Goal: Information Seeking & Learning: Compare options

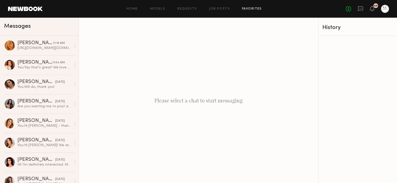
click at [248, 10] on link "Favorites" at bounding box center [252, 8] width 20 height 3
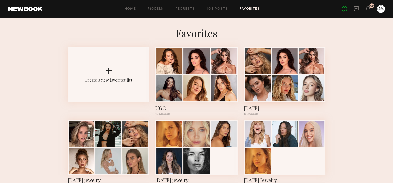
click at [277, 77] on div at bounding box center [285, 88] width 26 height 26
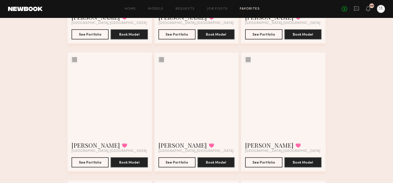
scroll to position [399, 0]
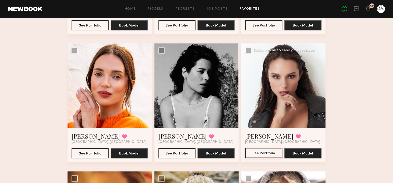
click at [270, 153] on button "See Portfolio" at bounding box center [263, 153] width 37 height 10
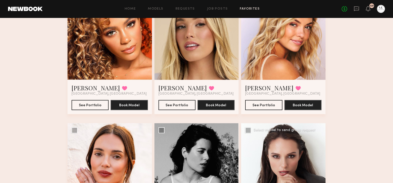
scroll to position [298, 0]
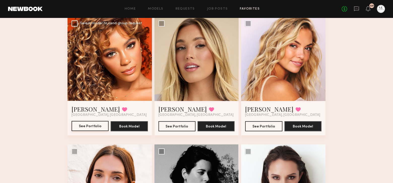
click at [93, 124] on button "See Portfolio" at bounding box center [90, 126] width 37 height 10
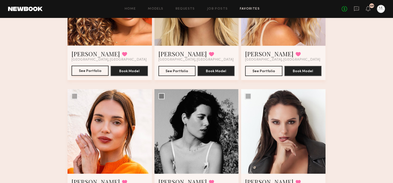
scroll to position [374, 0]
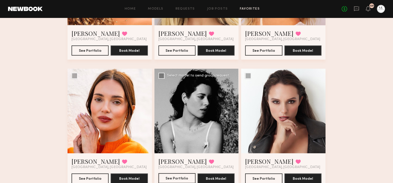
click at [184, 178] on button "See Portfolio" at bounding box center [177, 178] width 37 height 10
click at [94, 178] on button "See Portfolio" at bounding box center [90, 178] width 37 height 10
click at [182, 178] on button "See Portfolio" at bounding box center [177, 178] width 37 height 10
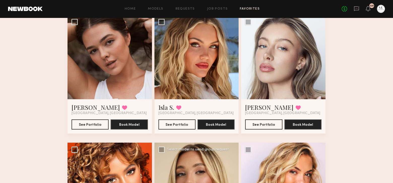
scroll to position [172, 0]
click at [89, 126] on button "See Portfolio" at bounding box center [90, 124] width 37 height 10
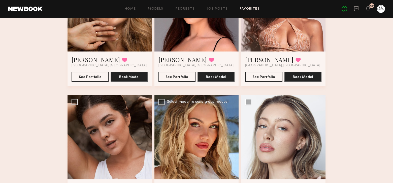
scroll to position [20, 0]
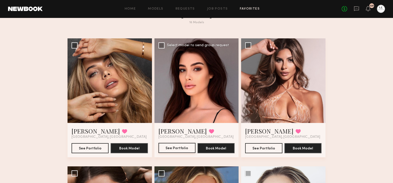
click at [178, 146] on button "See Portfolio" at bounding box center [177, 148] width 37 height 10
click at [264, 148] on button "See Portfolio" at bounding box center [263, 148] width 37 height 10
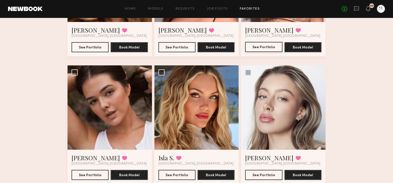
scroll to position [147, 0]
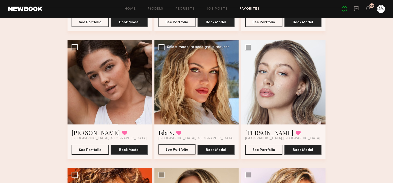
click at [178, 151] on button "See Portfolio" at bounding box center [177, 149] width 37 height 10
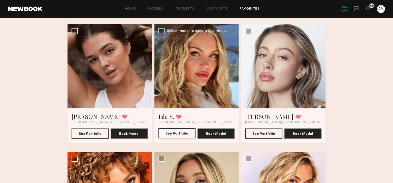
scroll to position [172, 0]
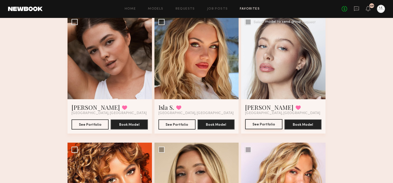
click at [259, 125] on button "See Portfolio" at bounding box center [263, 124] width 37 height 10
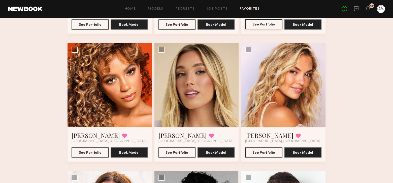
scroll to position [273, 0]
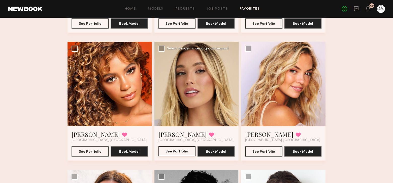
click at [176, 151] on button "See Portfolio" at bounding box center [177, 151] width 37 height 10
click at [273, 151] on button "See Portfolio" at bounding box center [263, 151] width 37 height 10
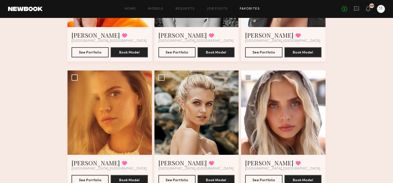
scroll to position [525, 0]
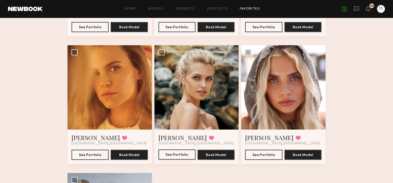
click at [173, 155] on button "See Portfolio" at bounding box center [177, 154] width 37 height 10
click at [262, 156] on button "See Portfolio" at bounding box center [263, 154] width 37 height 10
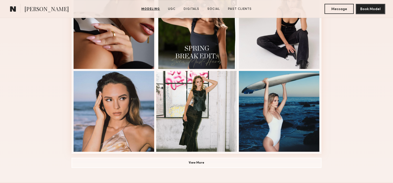
scroll to position [252, 0]
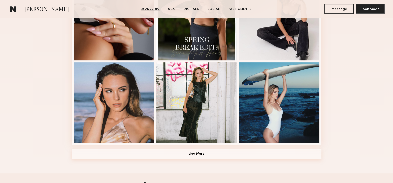
click at [203, 155] on button "View More" at bounding box center [197, 154] width 250 height 10
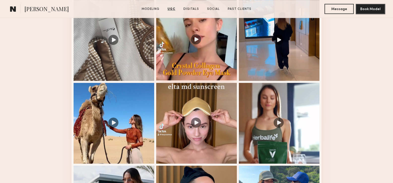
scroll to position [883, 0]
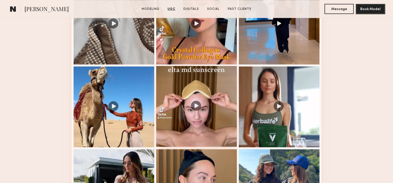
click at [197, 110] on div at bounding box center [196, 106] width 81 height 81
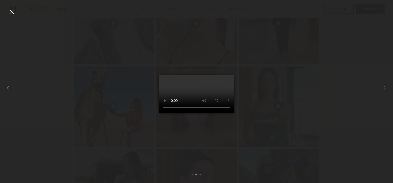
click at [15, 11] on div at bounding box center [12, 12] width 8 height 8
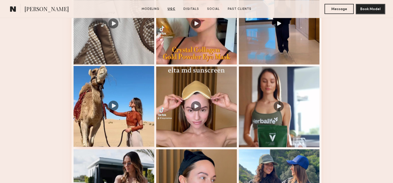
click at [114, 107] on div at bounding box center [114, 106] width 81 height 81
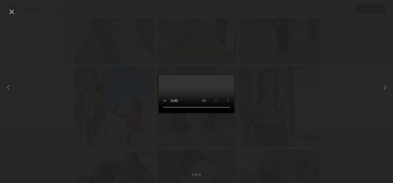
click at [10, 14] on div at bounding box center [12, 12] width 8 height 8
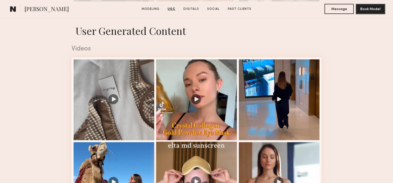
scroll to position [832, 0]
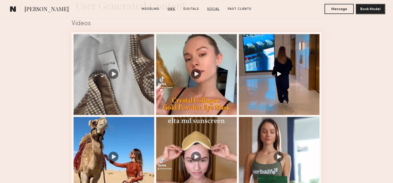
click at [213, 10] on link "Social" at bounding box center [213, 9] width 17 height 5
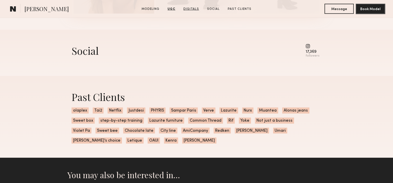
scroll to position [1771, 0]
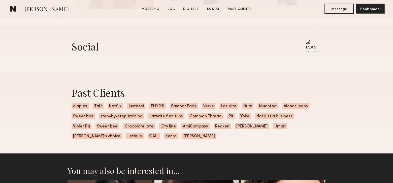
click at [191, 10] on link "Digitals" at bounding box center [191, 9] width 20 height 5
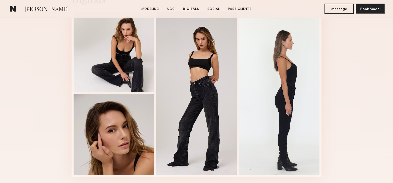
scroll to position [1608, 0]
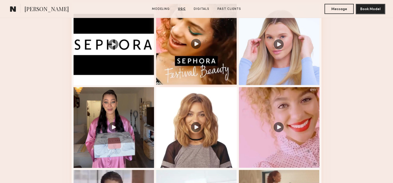
scroll to position [555, 0]
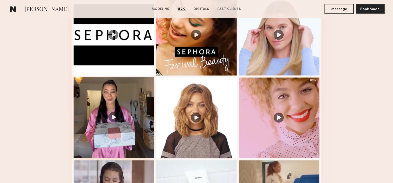
click at [115, 121] on div at bounding box center [114, 117] width 81 height 81
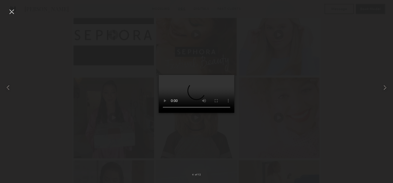
click at [13, 14] on div at bounding box center [12, 12] width 8 height 8
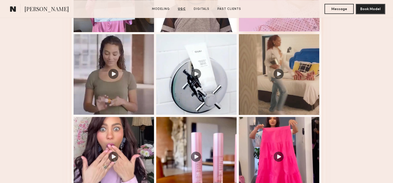
scroll to position [706, 0]
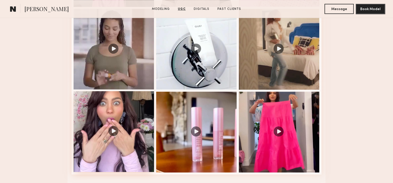
click at [114, 133] on div at bounding box center [114, 131] width 81 height 81
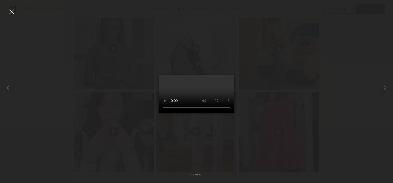
click at [11, 12] on div at bounding box center [12, 12] width 8 height 8
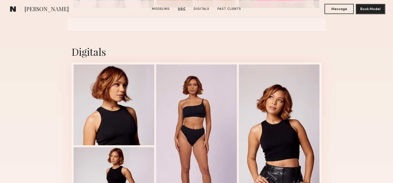
scroll to position [883, 0]
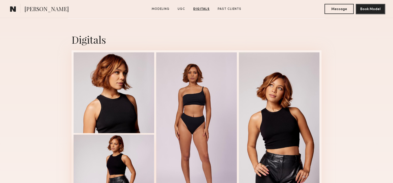
click at [127, 157] on div at bounding box center [114, 174] width 81 height 81
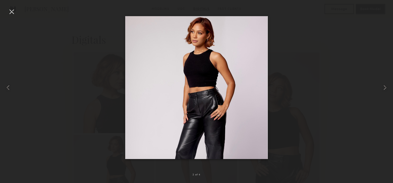
click at [11, 14] on div at bounding box center [12, 12] width 8 height 8
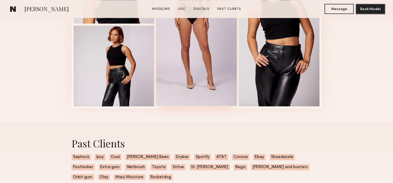
scroll to position [984, 0]
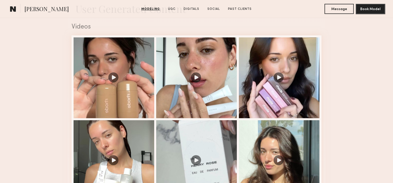
scroll to position [530, 0]
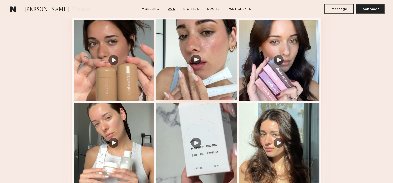
click at [198, 64] on div at bounding box center [196, 59] width 81 height 81
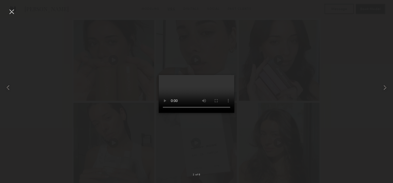
click at [13, 14] on div at bounding box center [12, 12] width 8 height 8
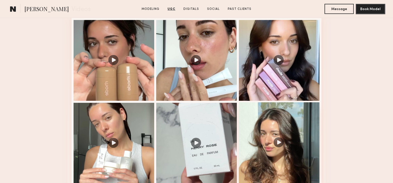
click at [277, 143] on div at bounding box center [279, 142] width 81 height 81
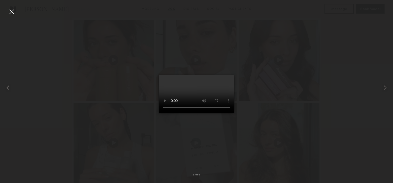
click at [11, 13] on div at bounding box center [12, 12] width 8 height 8
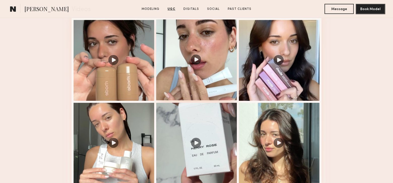
click at [197, 63] on div at bounding box center [196, 59] width 81 height 81
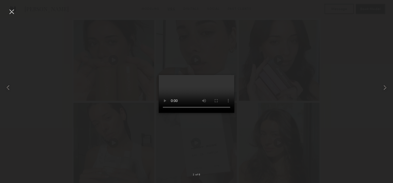
click at [15, 10] on div at bounding box center [12, 12] width 8 height 8
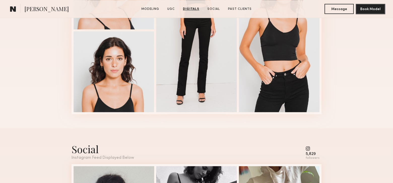
scroll to position [757, 0]
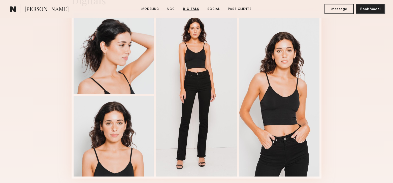
click at [193, 9] on link "Digitals" at bounding box center [191, 9] width 20 height 5
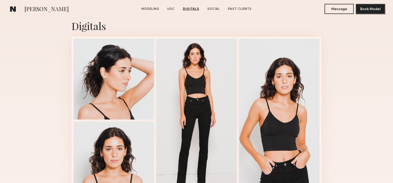
scroll to position [709, 0]
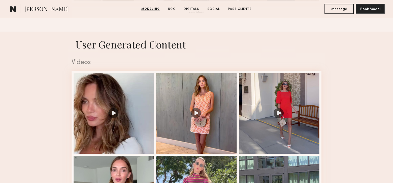
scroll to position [479, 0]
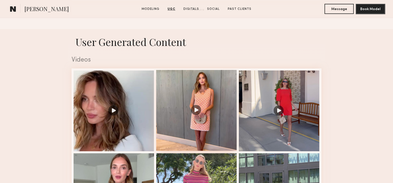
click at [196, 112] on div at bounding box center [196, 110] width 81 height 81
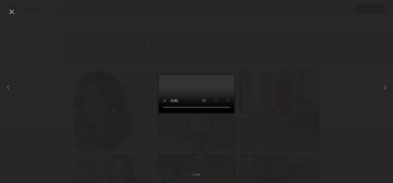
click at [12, 14] on div at bounding box center [12, 12] width 8 height 8
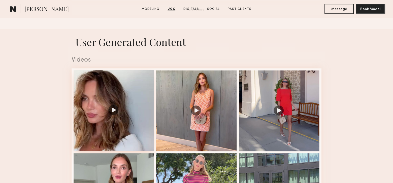
click at [115, 113] on div at bounding box center [114, 110] width 81 height 81
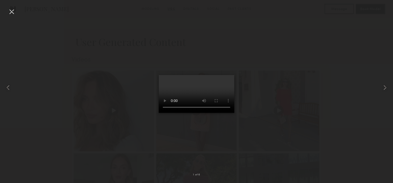
click at [9, 12] on div at bounding box center [12, 12] width 8 height 8
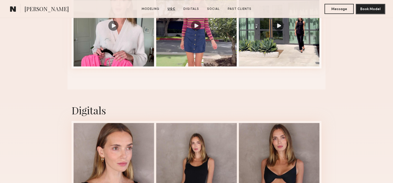
scroll to position [656, 0]
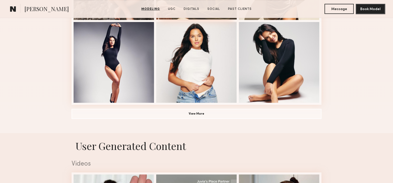
scroll to position [378, 0]
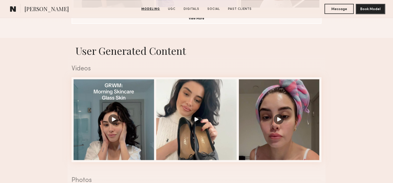
scroll to position [404, 0]
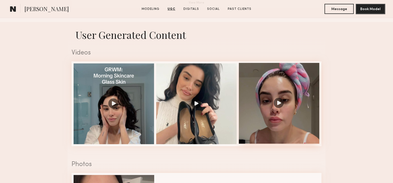
click at [278, 106] on div at bounding box center [279, 103] width 81 height 81
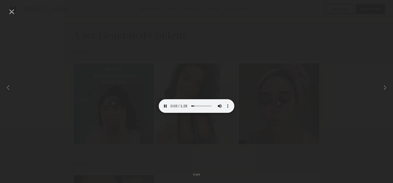
click at [11, 10] on div at bounding box center [12, 12] width 8 height 8
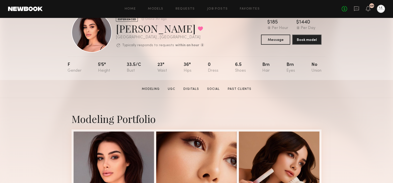
scroll to position [76, 0]
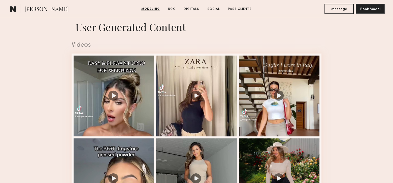
scroll to position [504, 0]
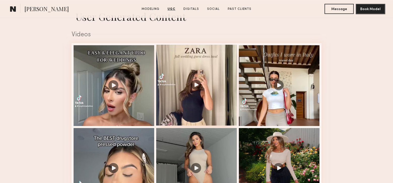
click at [198, 89] on div at bounding box center [196, 85] width 81 height 81
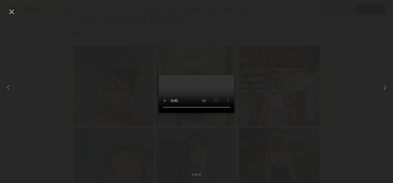
click at [14, 12] on div at bounding box center [12, 12] width 8 height 8
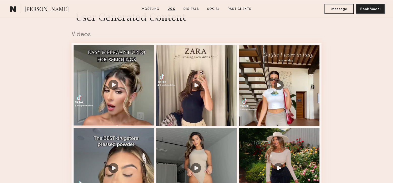
click at [115, 87] on div at bounding box center [114, 85] width 81 height 81
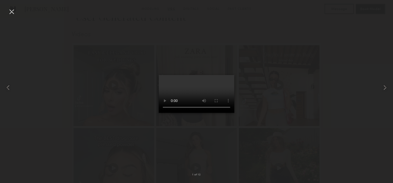
click at [9, 11] on div at bounding box center [12, 12] width 8 height 8
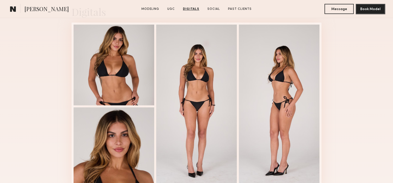
scroll to position [883, 0]
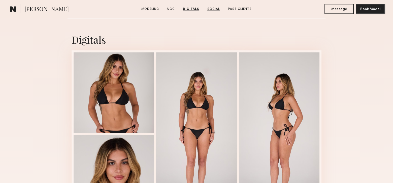
click at [209, 9] on link "Social" at bounding box center [214, 9] width 17 height 5
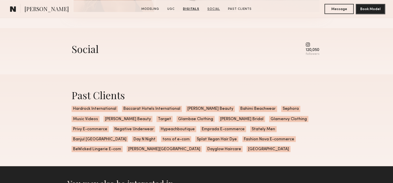
scroll to position [1088, 0]
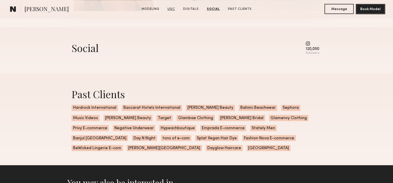
click at [175, 8] on link "UGC" at bounding box center [172, 9] width 12 height 5
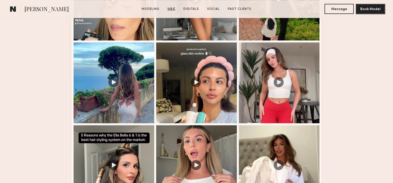
scroll to position [682, 0]
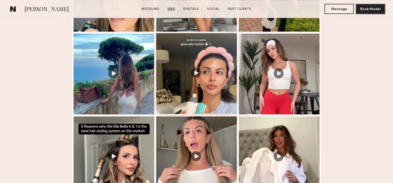
click at [195, 75] on div at bounding box center [196, 73] width 81 height 81
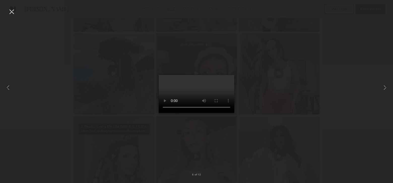
click at [13, 10] on div at bounding box center [12, 12] width 8 height 8
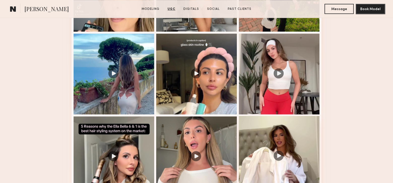
click at [278, 159] on div at bounding box center [279, 156] width 81 height 81
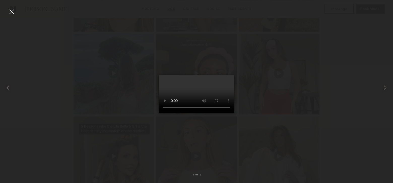
click at [11, 10] on div at bounding box center [12, 12] width 8 height 8
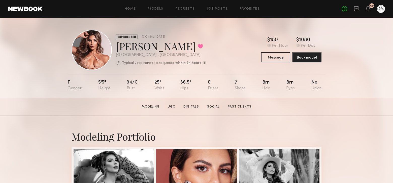
scroll to position [0, 0]
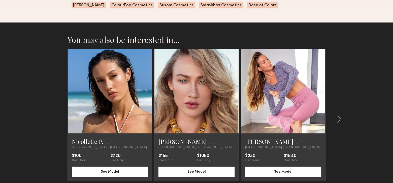
scroll to position [328, 0]
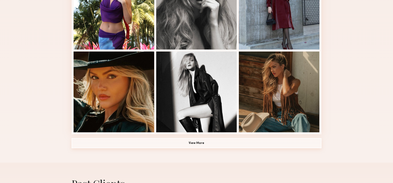
click at [197, 145] on button "View More" at bounding box center [197, 143] width 250 height 10
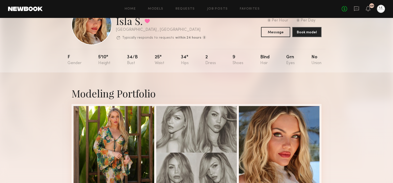
scroll to position [0, 0]
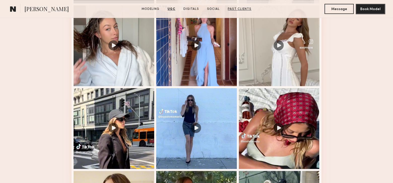
scroll to position [530, 0]
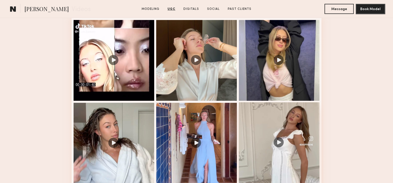
click at [281, 144] on div at bounding box center [279, 142] width 81 height 81
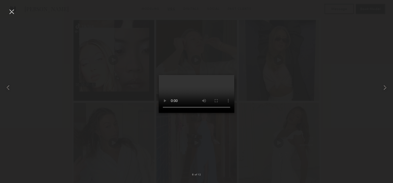
click at [11, 14] on div at bounding box center [12, 12] width 8 height 8
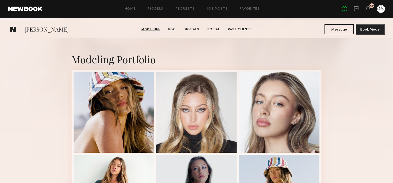
scroll to position [0, 0]
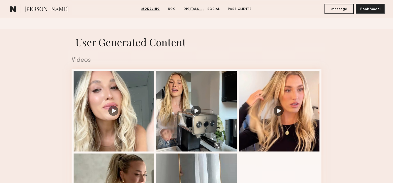
scroll to position [479, 0]
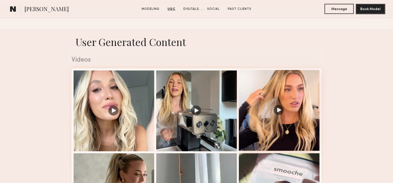
click at [279, 115] on div at bounding box center [279, 110] width 81 height 81
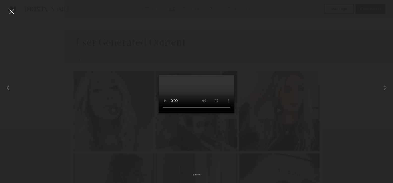
click at [13, 13] on div at bounding box center [12, 12] width 8 height 8
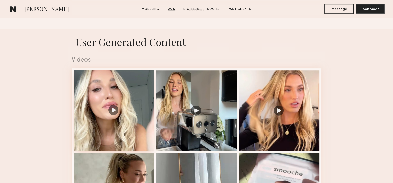
click at [111, 112] on div at bounding box center [114, 110] width 81 height 81
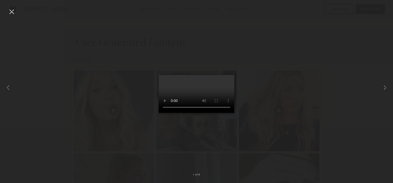
click at [11, 12] on div at bounding box center [12, 12] width 8 height 8
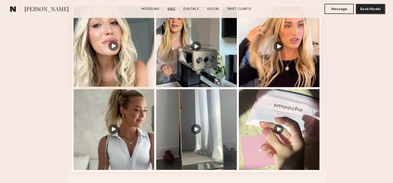
scroll to position [555, 0]
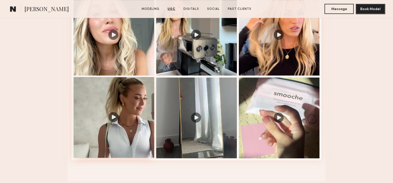
click at [115, 121] on div at bounding box center [114, 117] width 81 height 81
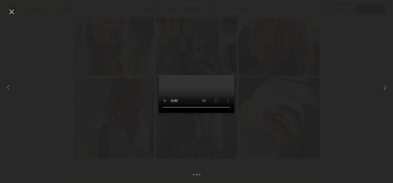
click at [10, 11] on div at bounding box center [12, 12] width 8 height 8
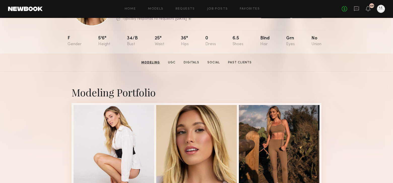
scroll to position [0, 0]
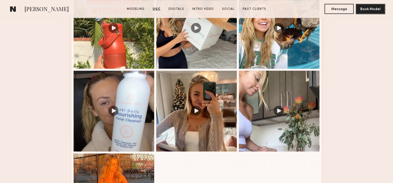
scroll to position [580, 0]
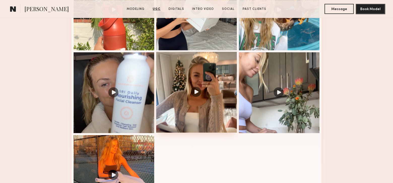
click at [196, 96] on div at bounding box center [196, 92] width 81 height 81
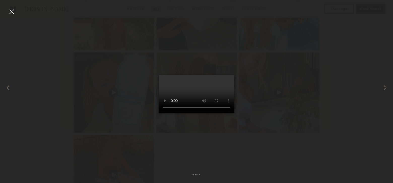
click at [10, 10] on div at bounding box center [12, 12] width 8 height 8
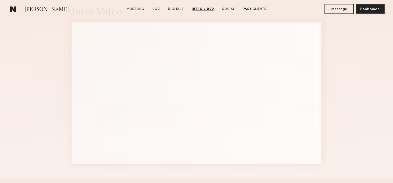
scroll to position [1034, 0]
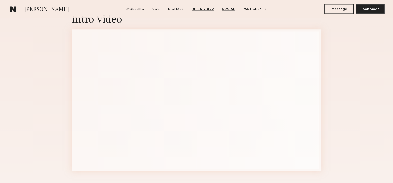
click at [230, 10] on link "Social" at bounding box center [228, 9] width 17 height 5
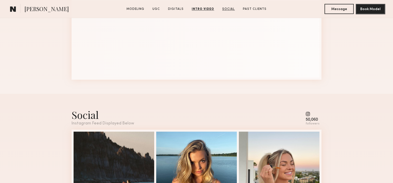
scroll to position [1192, 0]
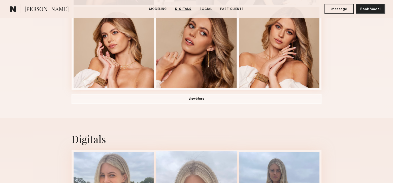
scroll to position [378, 0]
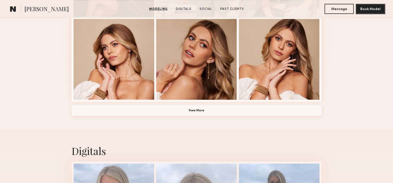
click at [193, 111] on button "View More" at bounding box center [197, 110] width 250 height 10
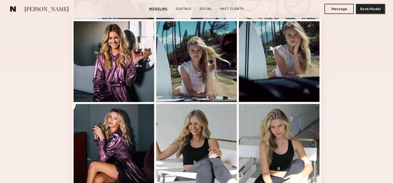
scroll to position [202, 0]
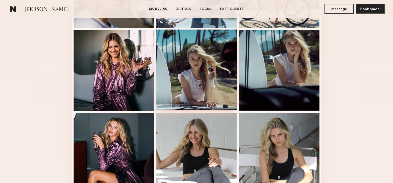
click at [204, 64] on div at bounding box center [196, 70] width 81 height 81
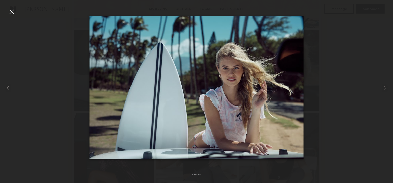
click at [204, 64] on img at bounding box center [197, 87] width 214 height 143
click at [9, 11] on div at bounding box center [12, 12] width 8 height 8
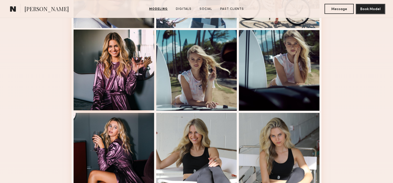
click at [112, 59] on div at bounding box center [114, 70] width 81 height 81
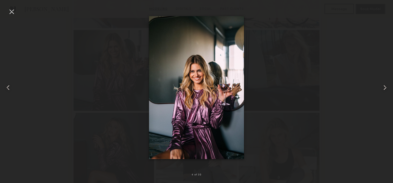
click at [13, 12] on div at bounding box center [12, 12] width 8 height 8
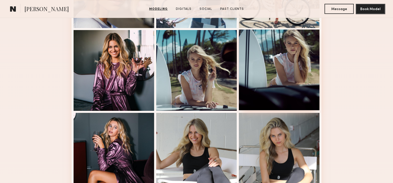
click at [295, 68] on div at bounding box center [279, 70] width 81 height 81
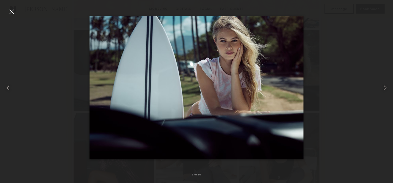
click at [10, 11] on div at bounding box center [12, 12] width 8 height 8
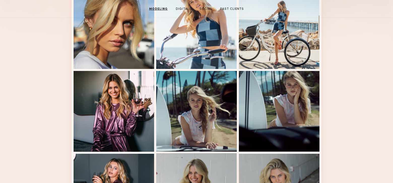
scroll to position [76, 0]
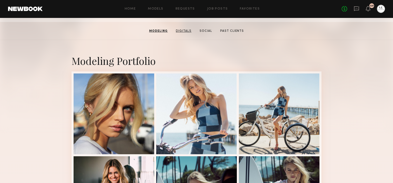
click at [184, 33] on link "Digitals" at bounding box center [184, 31] width 20 height 5
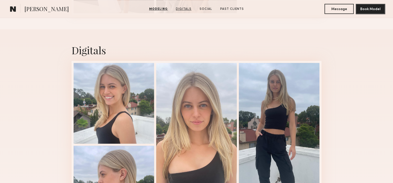
scroll to position [713, 0]
click at [207, 9] on link "Social" at bounding box center [206, 9] width 17 height 5
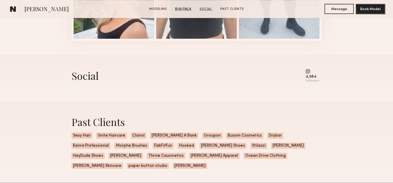
scroll to position [927, 0]
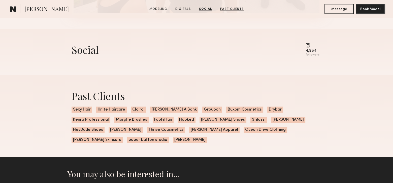
click at [226, 8] on link "Past Clients" at bounding box center [232, 9] width 28 height 5
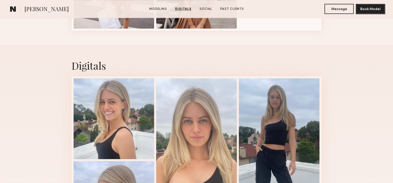
scroll to position [695, 0]
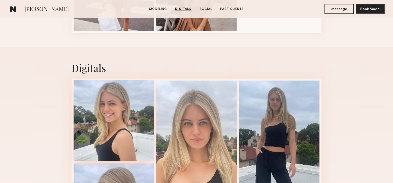
click at [106, 116] on div at bounding box center [114, 120] width 81 height 81
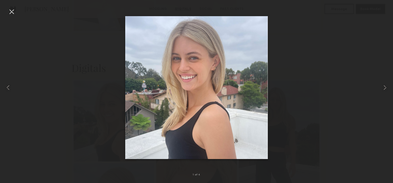
click at [13, 13] on div at bounding box center [12, 12] width 8 height 8
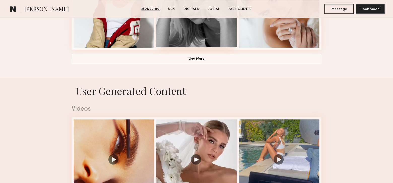
scroll to position [479, 0]
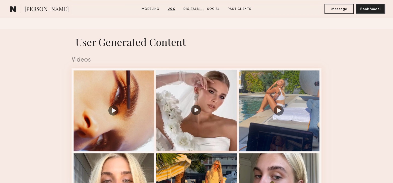
click at [196, 113] on div at bounding box center [196, 110] width 81 height 81
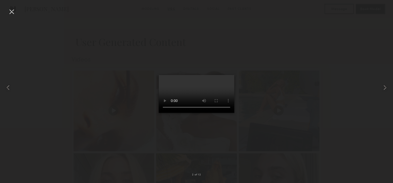
click at [8, 12] on div at bounding box center [12, 12] width 8 height 8
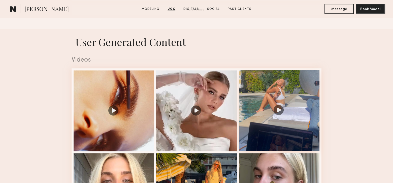
click at [278, 113] on div at bounding box center [279, 110] width 81 height 81
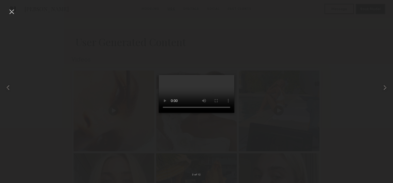
click at [11, 14] on div at bounding box center [12, 12] width 8 height 8
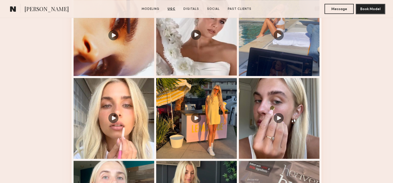
scroll to position [555, 0]
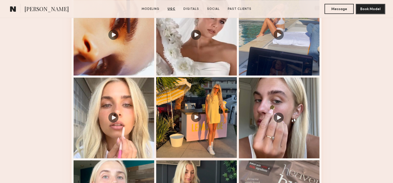
click at [196, 118] on div at bounding box center [196, 117] width 81 height 81
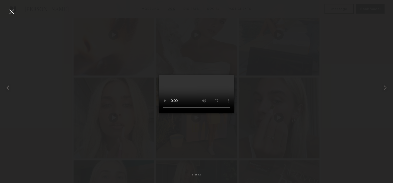
click at [11, 10] on div at bounding box center [12, 12] width 8 height 8
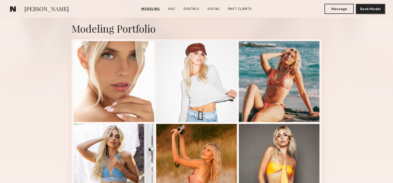
scroll to position [101, 0]
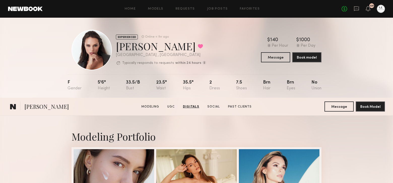
scroll to position [1608, 0]
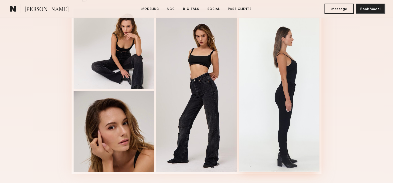
click at [287, 48] on div at bounding box center [279, 89] width 81 height 163
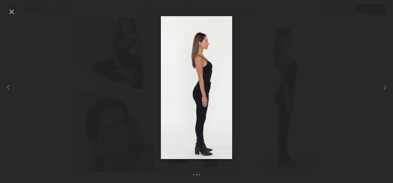
click at [203, 48] on img at bounding box center [196, 87] width 71 height 143
click at [12, 11] on div at bounding box center [12, 12] width 8 height 8
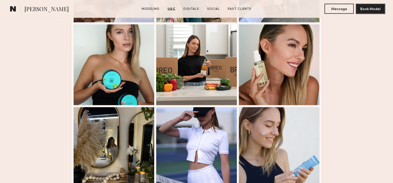
scroll to position [1280, 0]
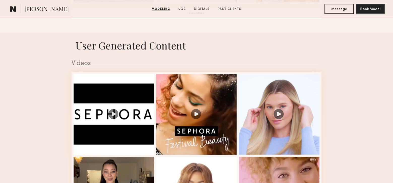
scroll to position [479, 0]
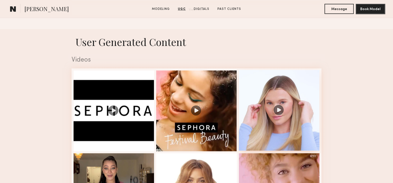
click at [276, 114] on div at bounding box center [279, 110] width 81 height 81
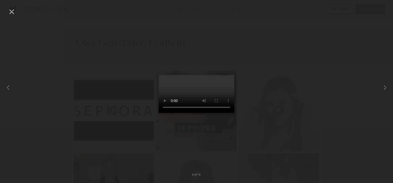
click at [13, 13] on div at bounding box center [12, 12] width 8 height 8
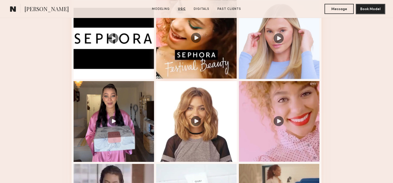
scroll to position [555, 0]
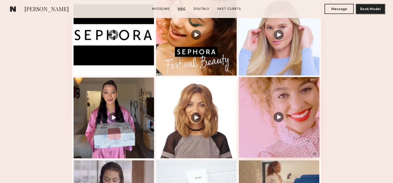
click at [280, 119] on div at bounding box center [279, 117] width 81 height 81
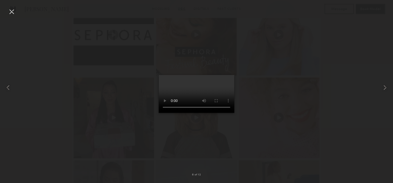
click at [13, 10] on div at bounding box center [12, 12] width 8 height 8
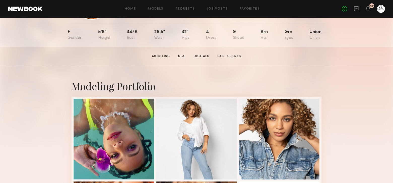
scroll to position [0, 0]
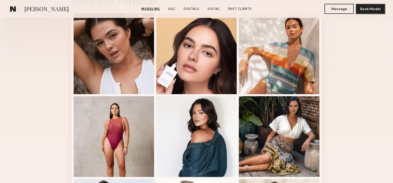
scroll to position [76, 0]
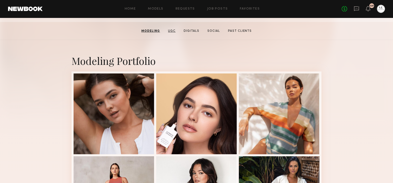
click at [177, 33] on link "UGC" at bounding box center [172, 31] width 12 height 5
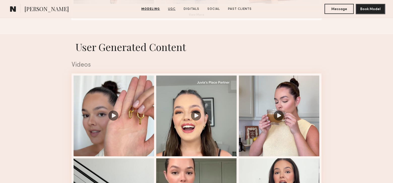
scroll to position [479, 0]
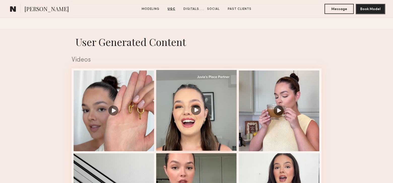
click at [194, 112] on div at bounding box center [196, 110] width 81 height 81
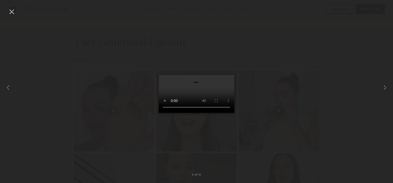
click at [15, 11] on div at bounding box center [12, 12] width 8 height 8
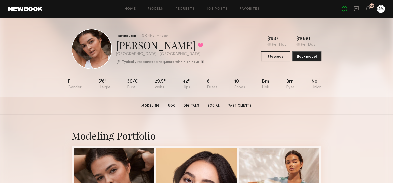
scroll to position [0, 0]
